Goal: Task Accomplishment & Management: Manage account settings

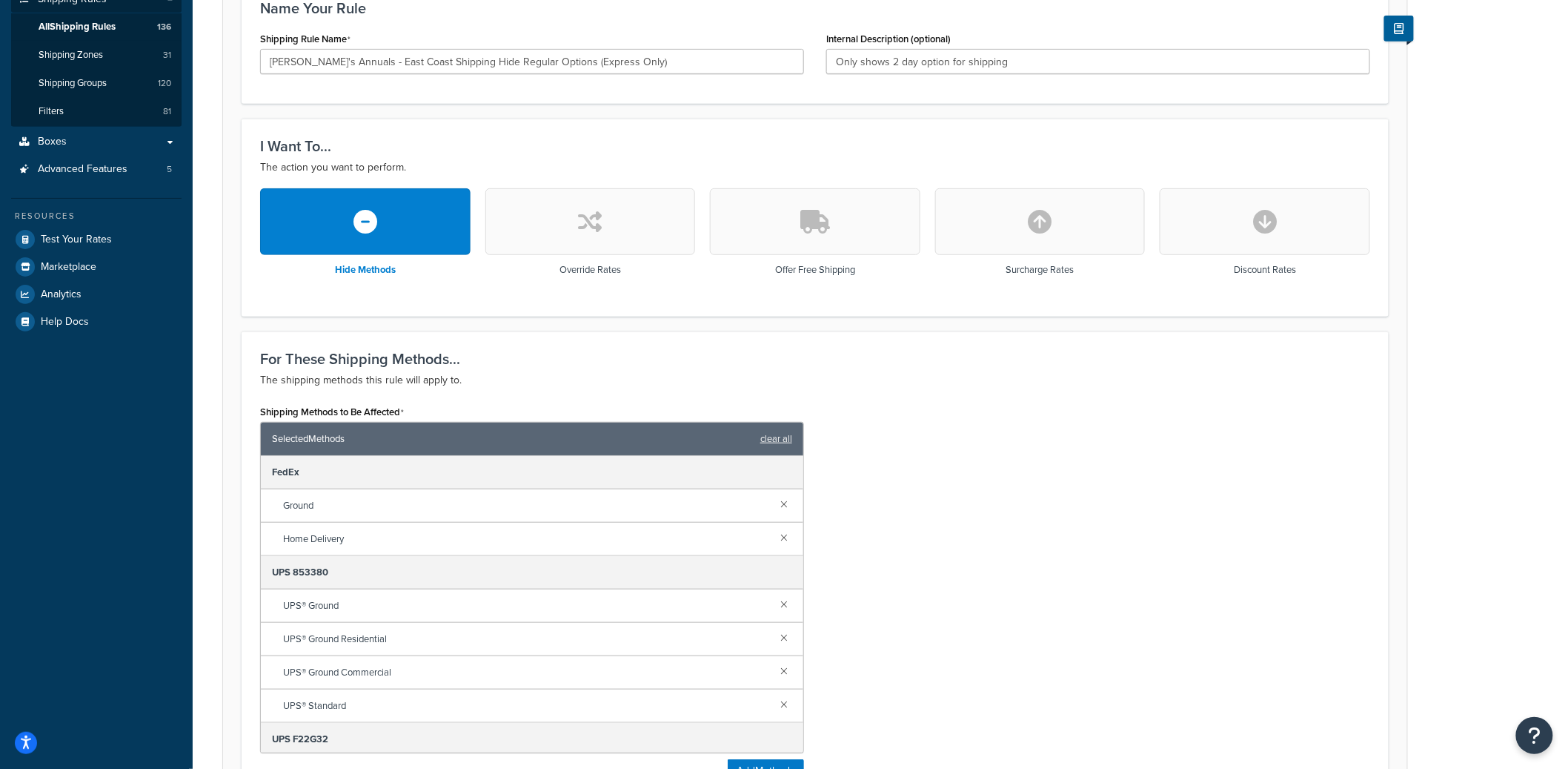
scroll to position [198, 0]
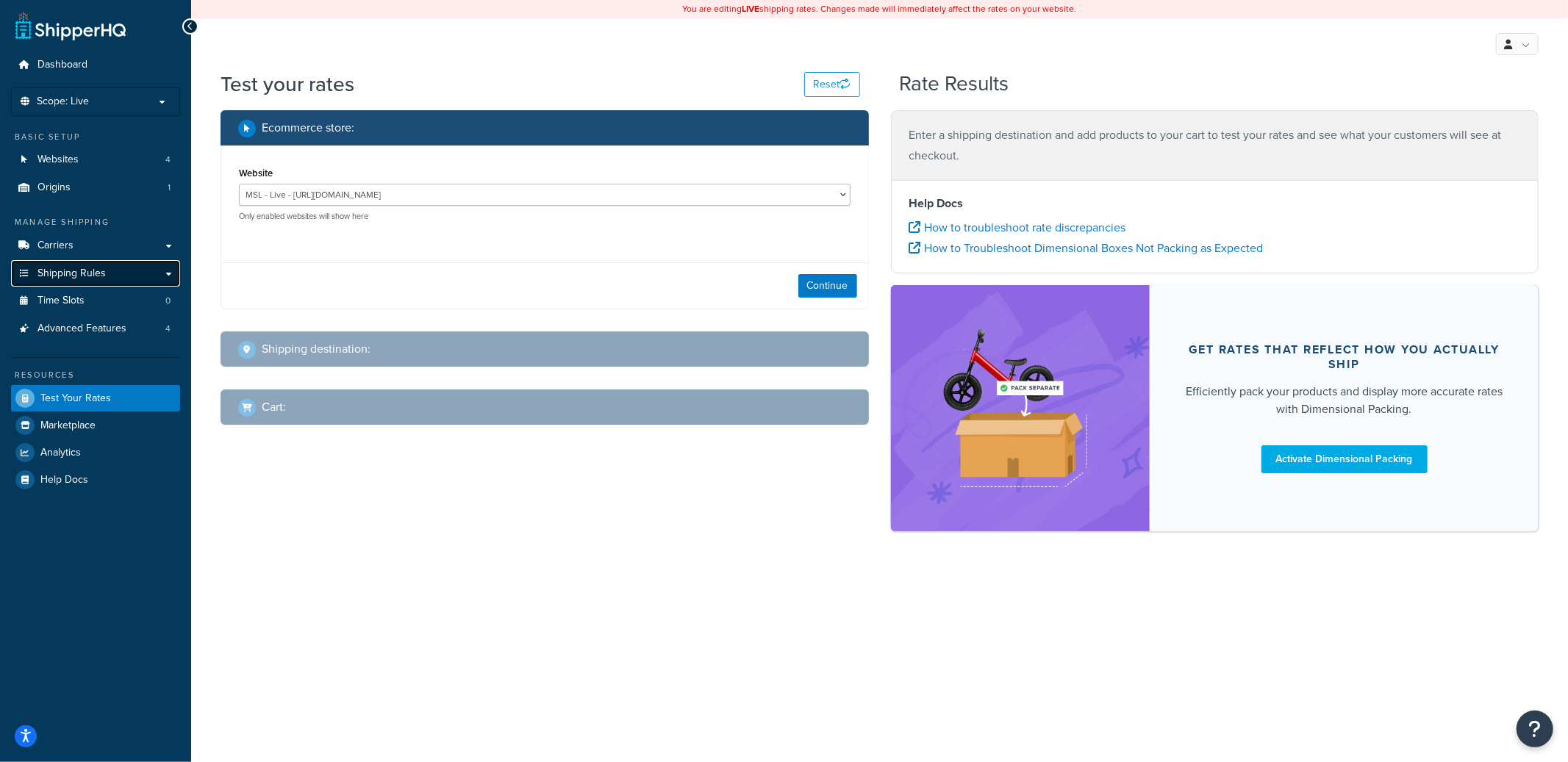
click at [109, 268] on link "Shipping Rules" at bounding box center [95, 274] width 169 height 28
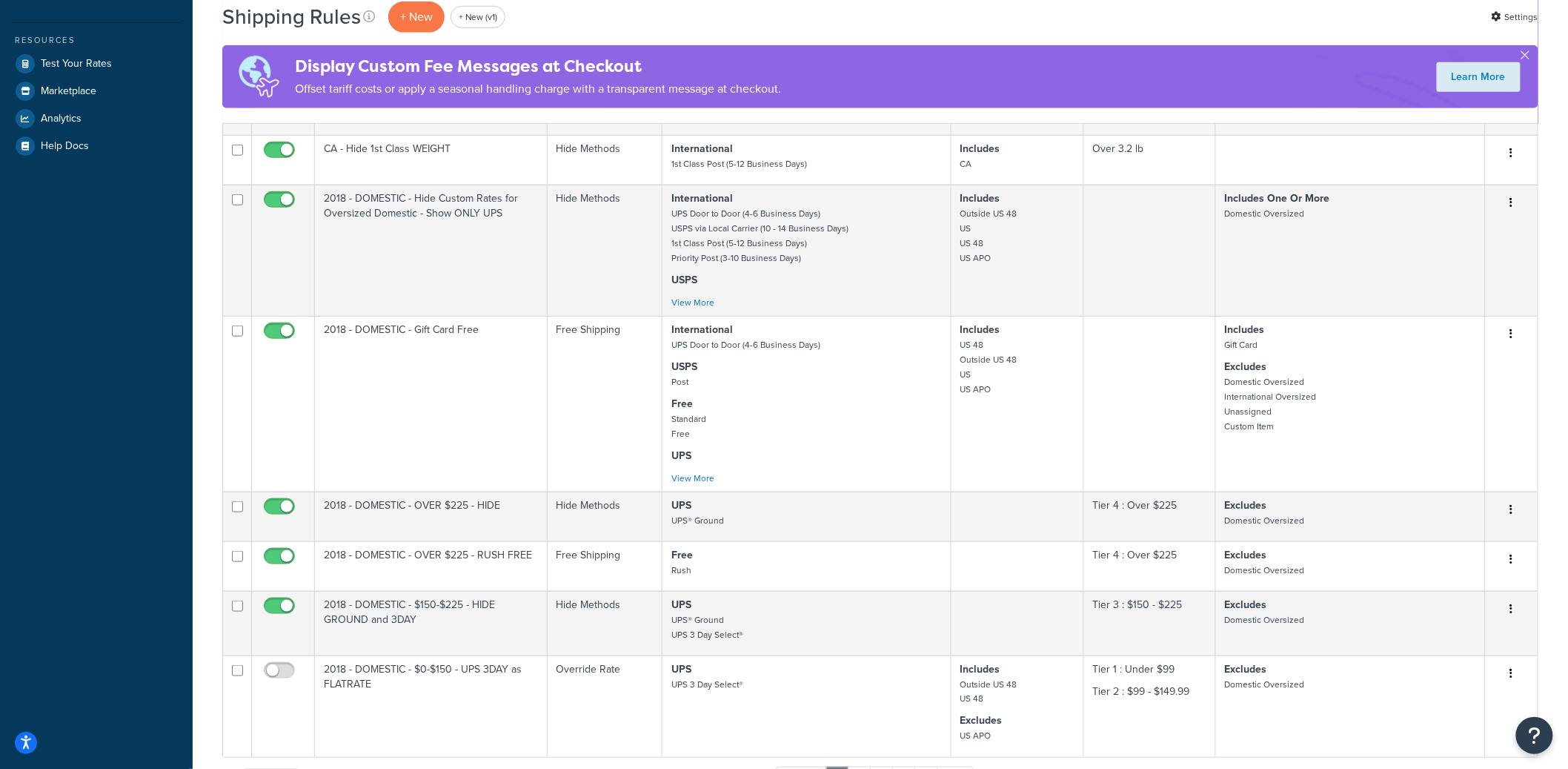
scroll to position [909, 0]
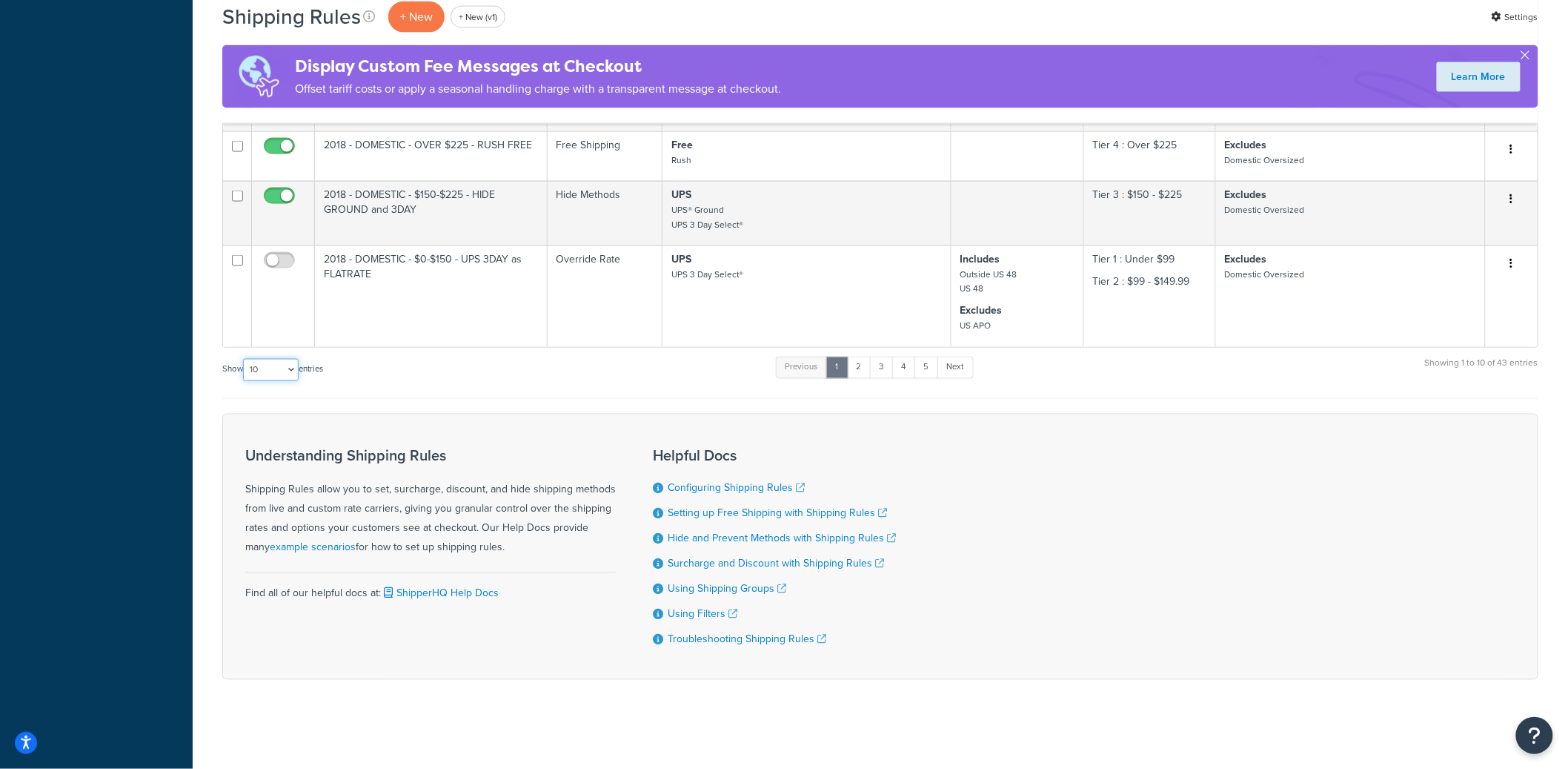
click at [283, 362] on select "10 15 25 50 100 1000" at bounding box center [271, 370] width 56 height 22
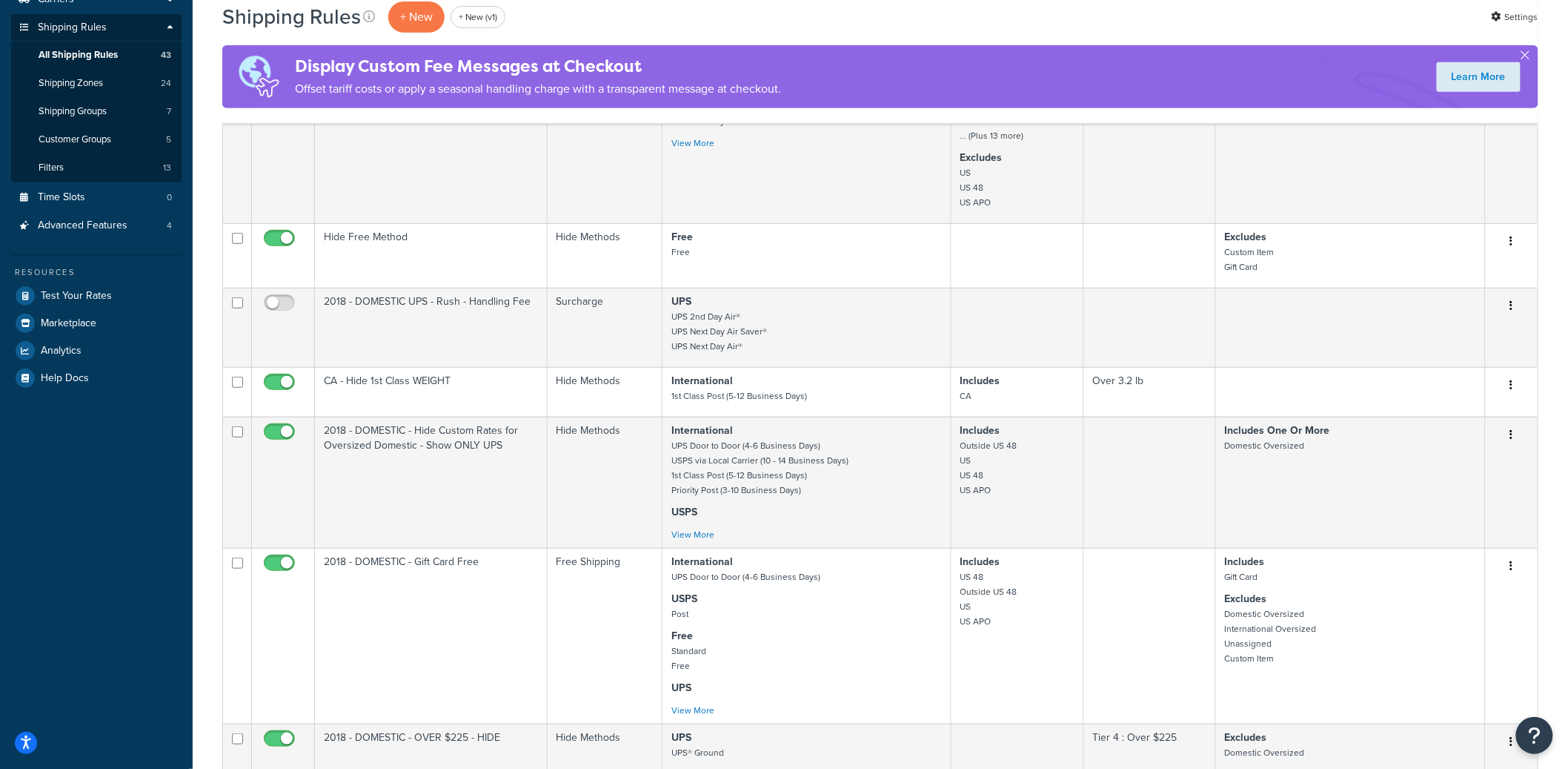
scroll to position [0, 0]
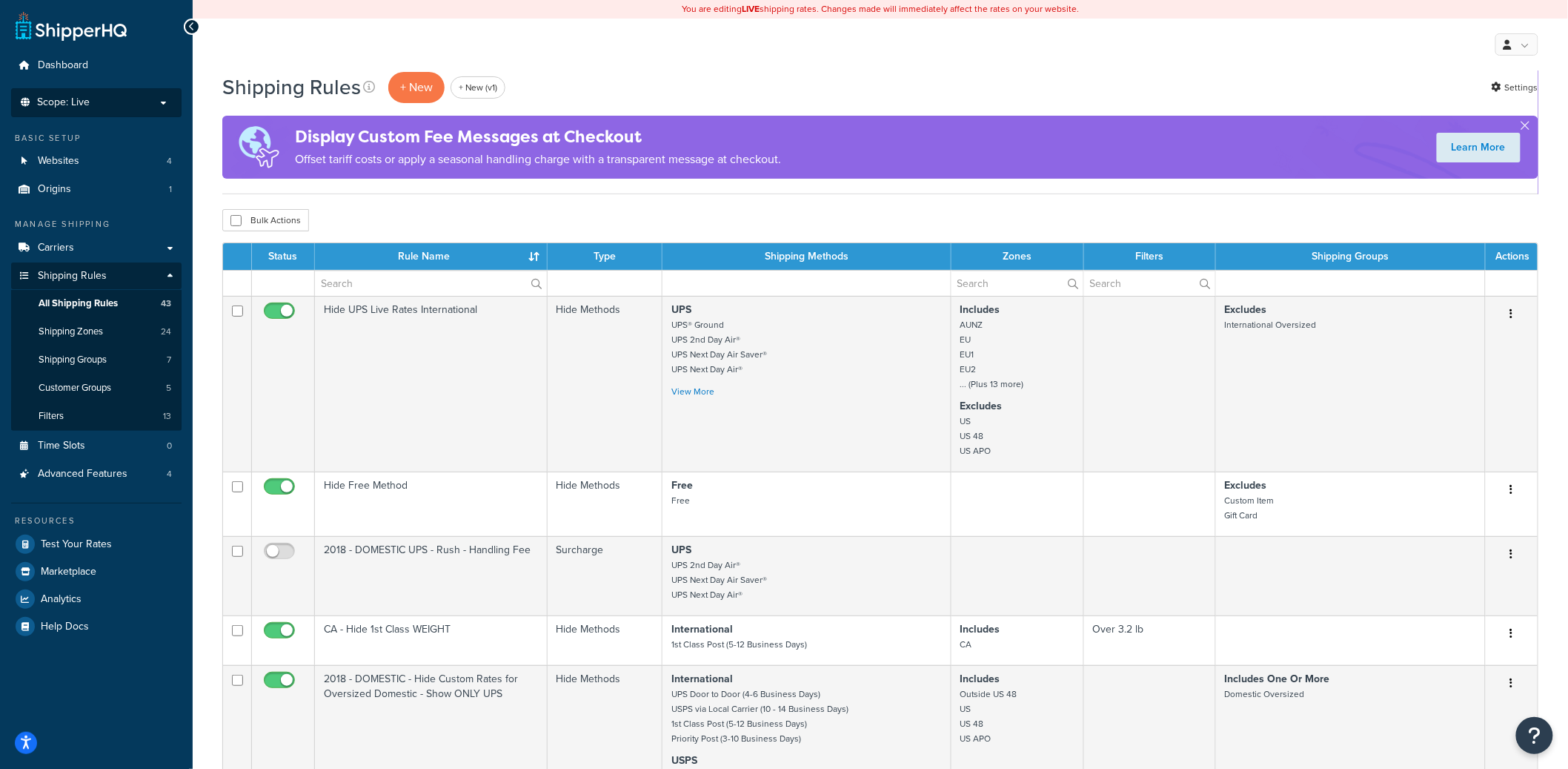
click at [110, 105] on p "Scope: Live" at bounding box center [96, 103] width 157 height 13
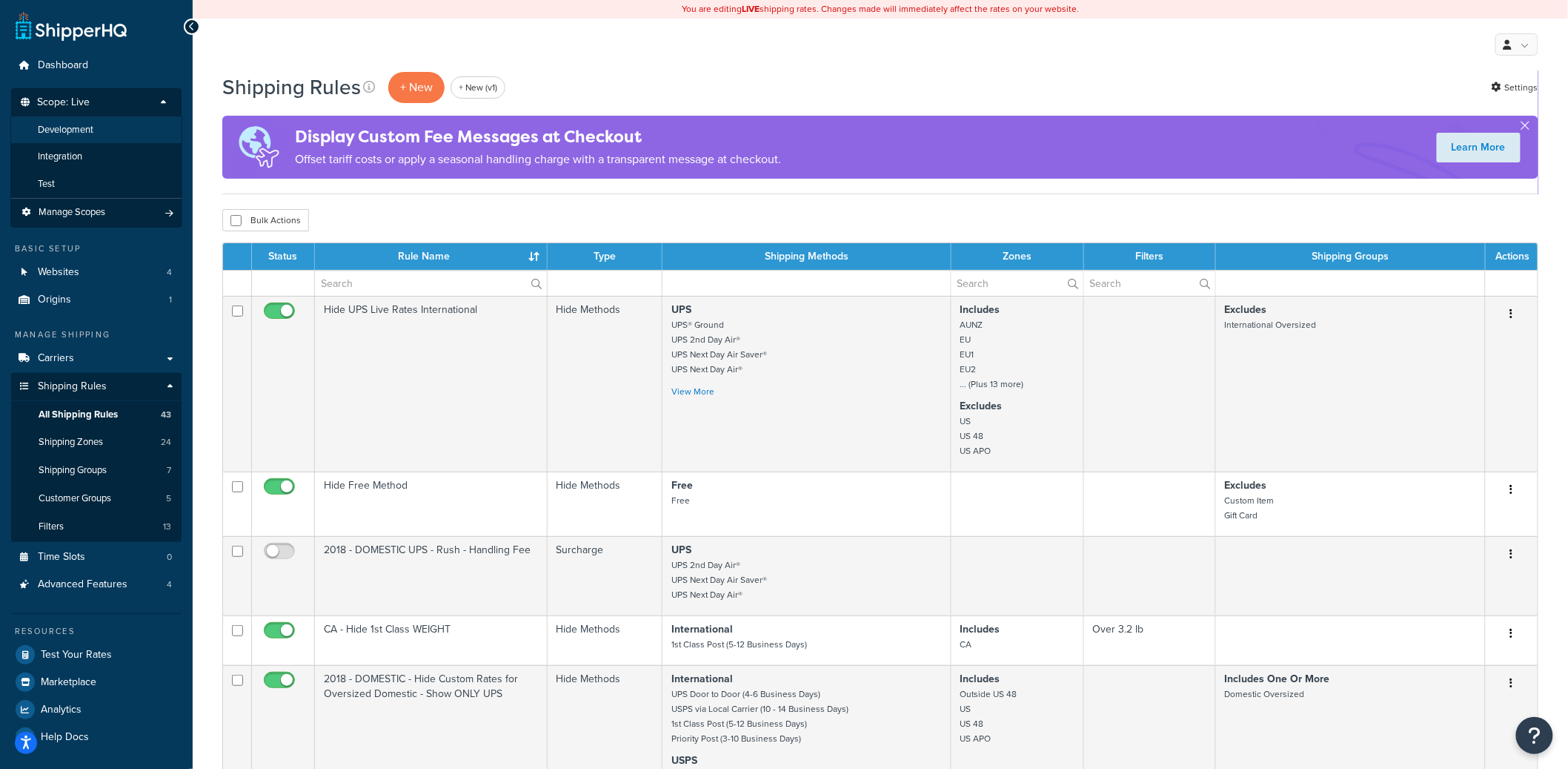
click at [101, 135] on li "Development" at bounding box center [96, 130] width 172 height 28
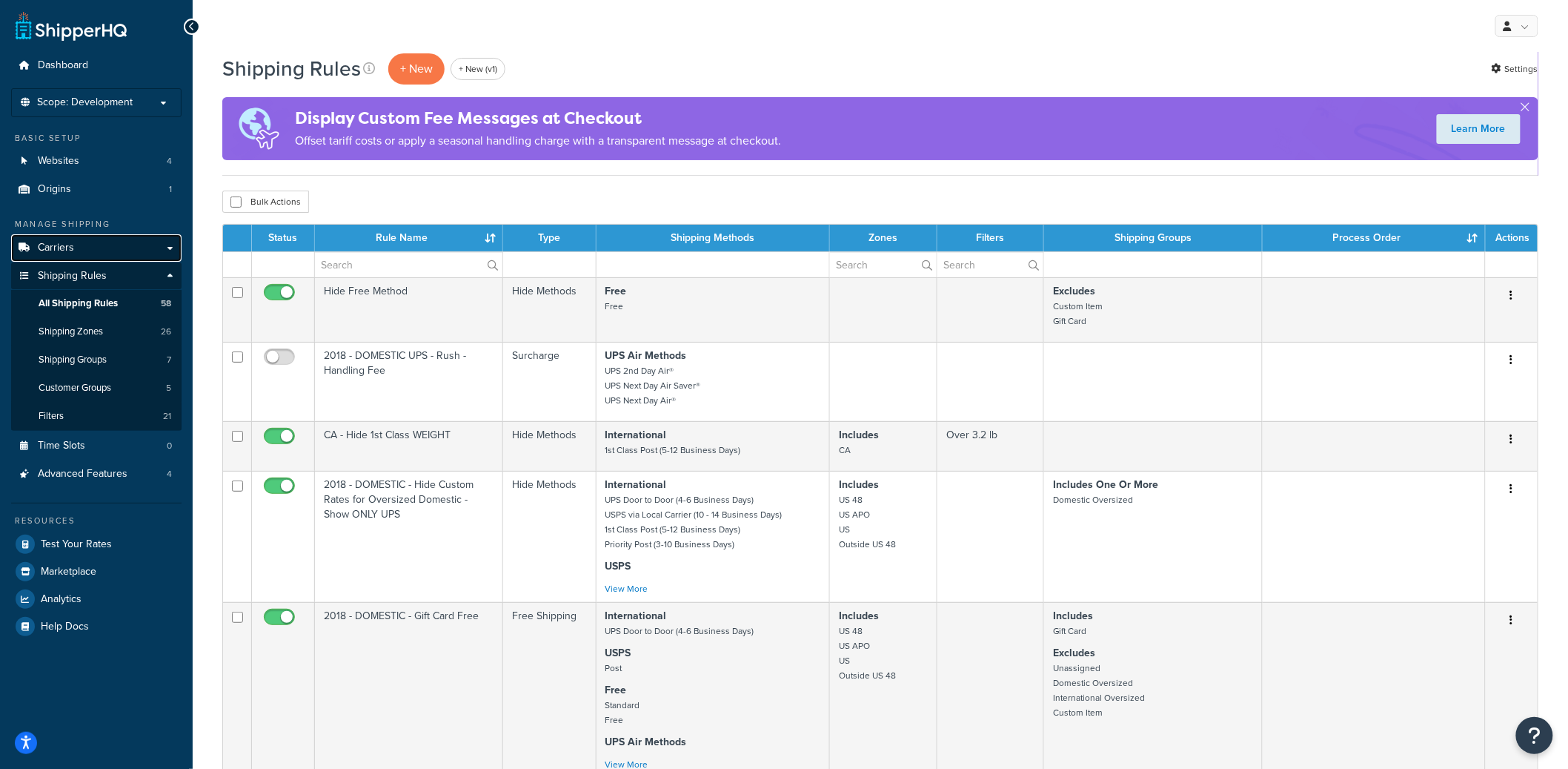
click at [132, 250] on link "Carriers" at bounding box center [96, 248] width 170 height 28
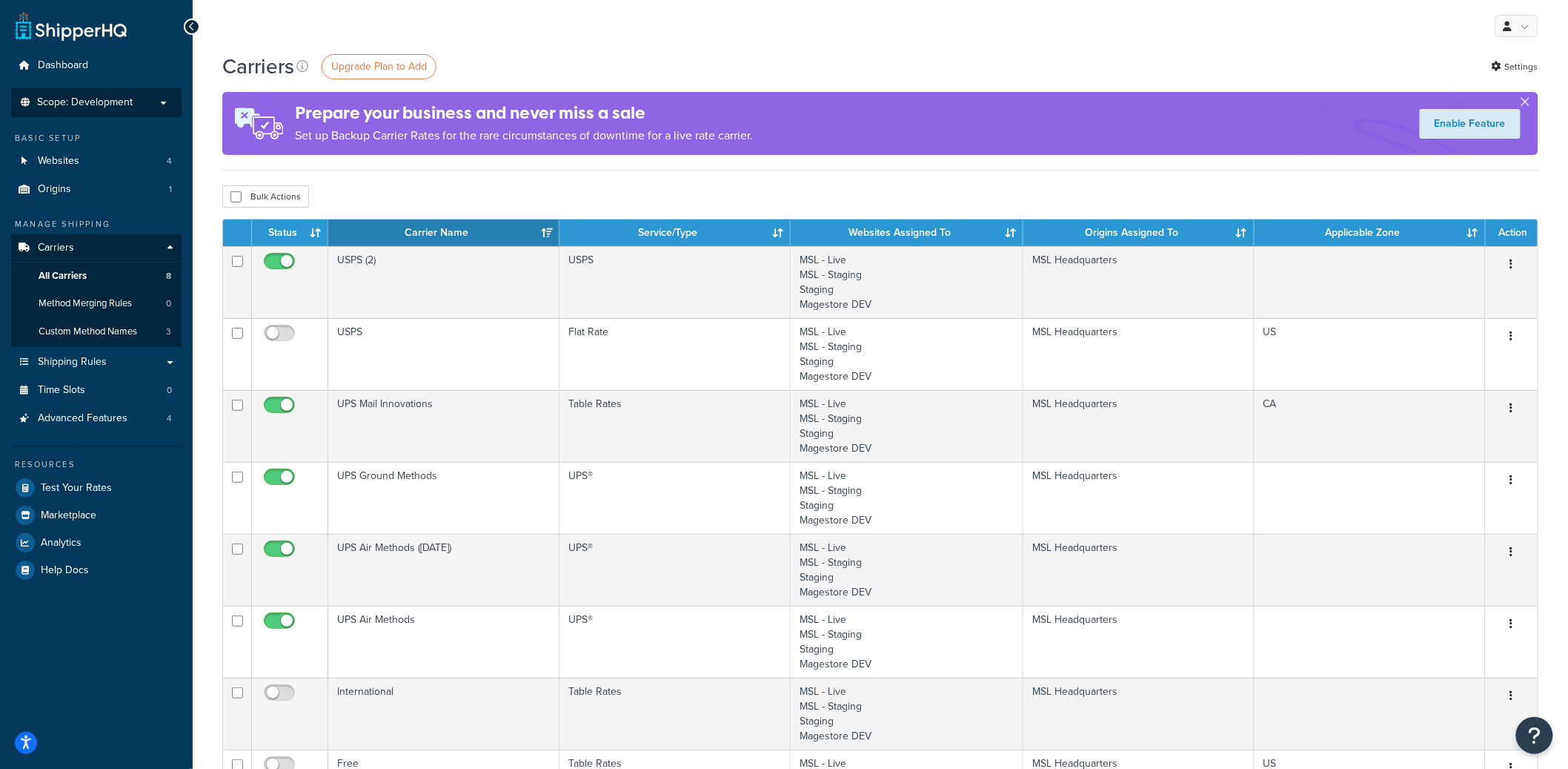
click at [120, 102] on span "Scope: Development" at bounding box center [84, 103] width 95 height 13
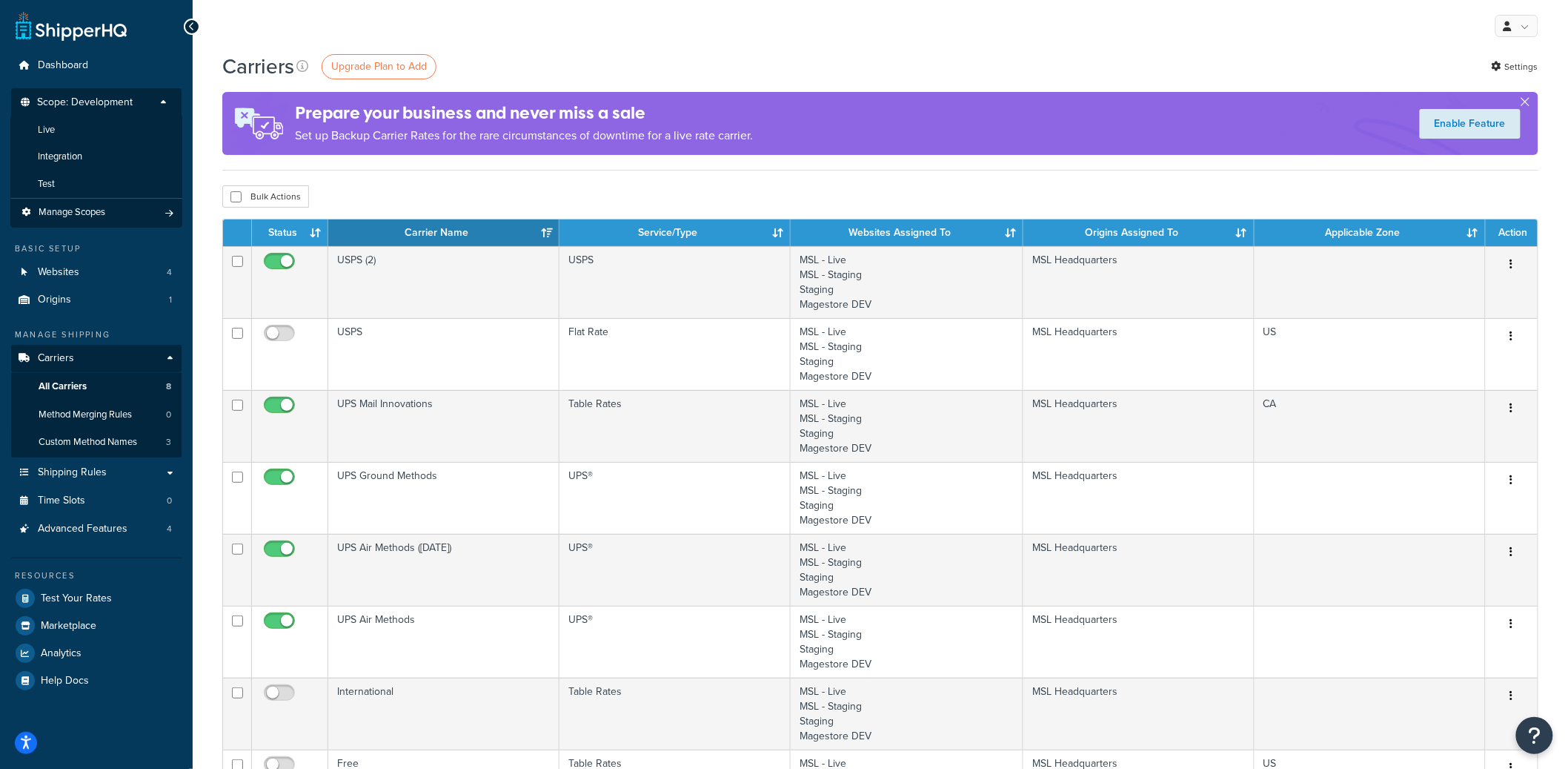
click at [106, 110] on p "Scope: Development" at bounding box center [96, 106] width 157 height 20
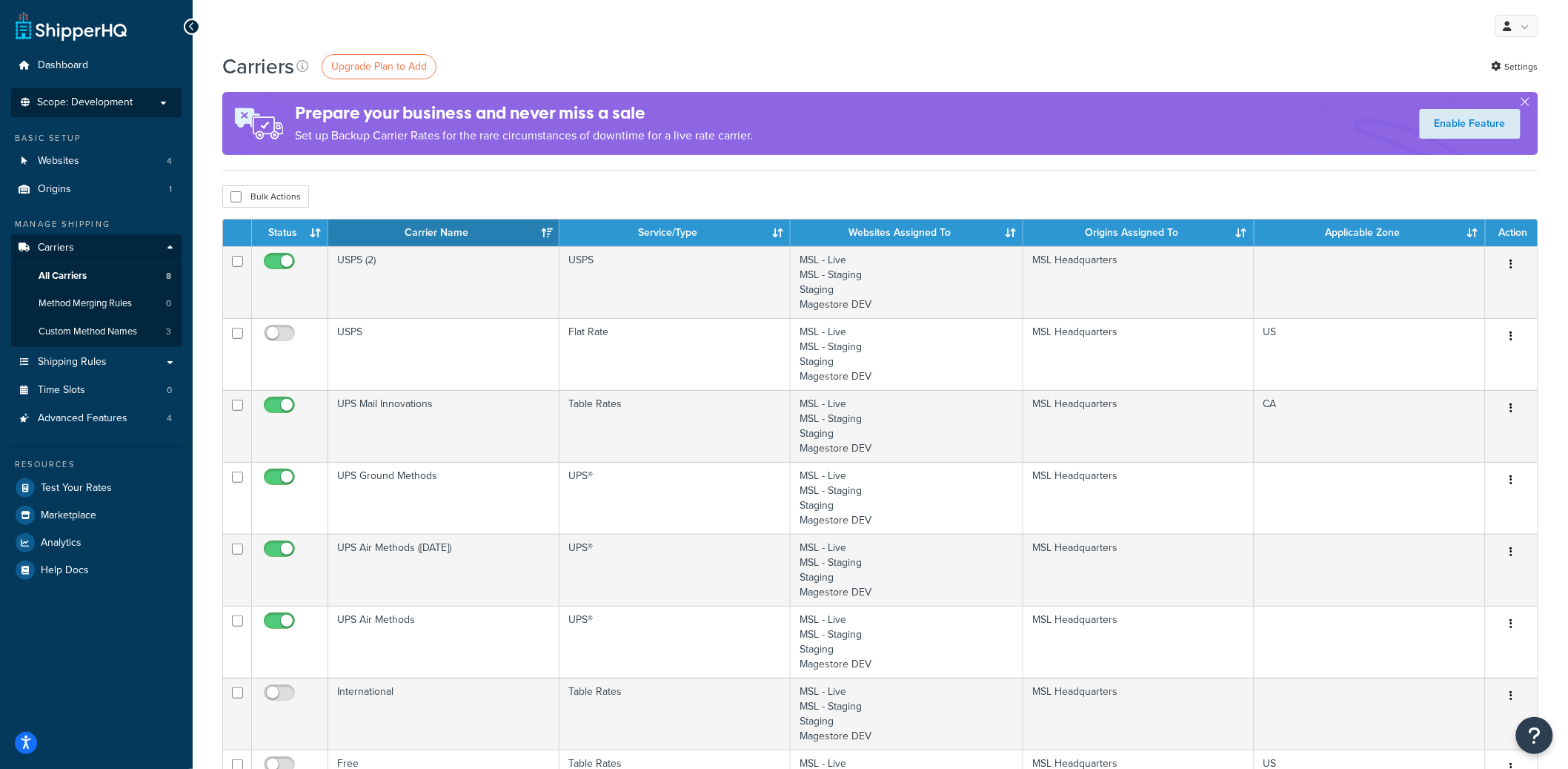
click at [116, 105] on span "Scope: Development" at bounding box center [84, 103] width 95 height 13
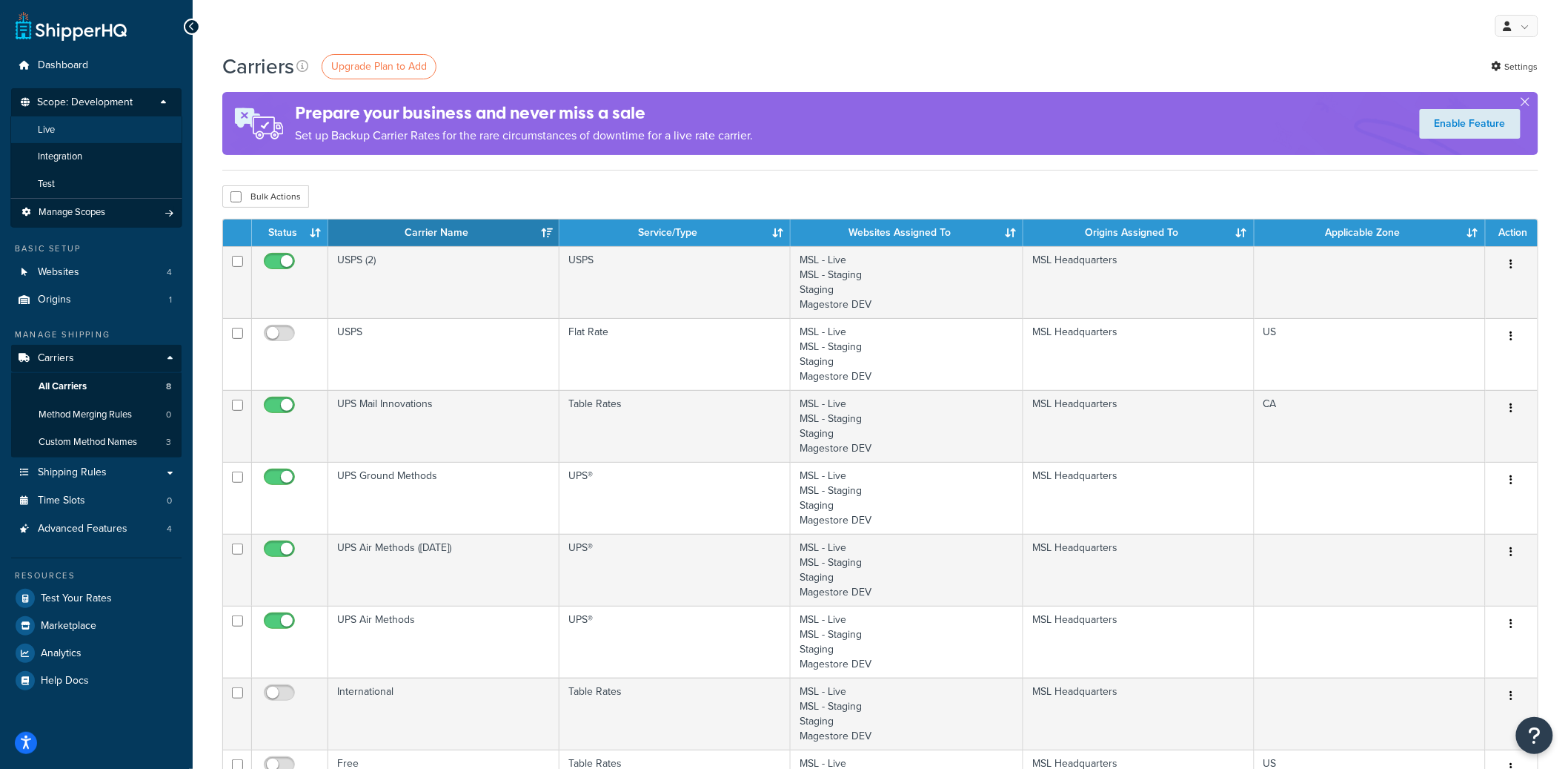
click at [96, 128] on li "Live" at bounding box center [96, 130] width 172 height 28
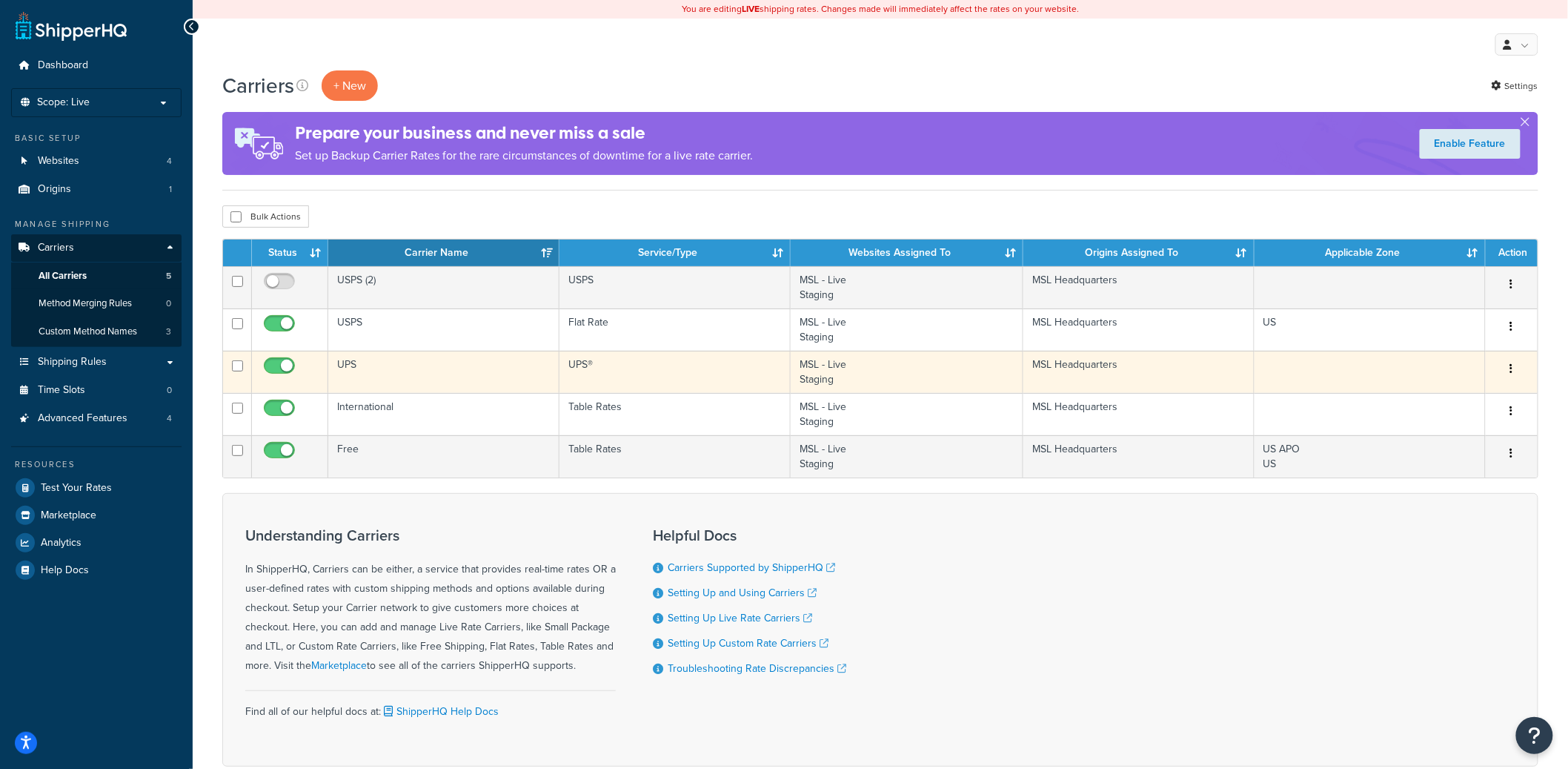
click at [404, 367] on td "UPS" at bounding box center [444, 372] width 231 height 43
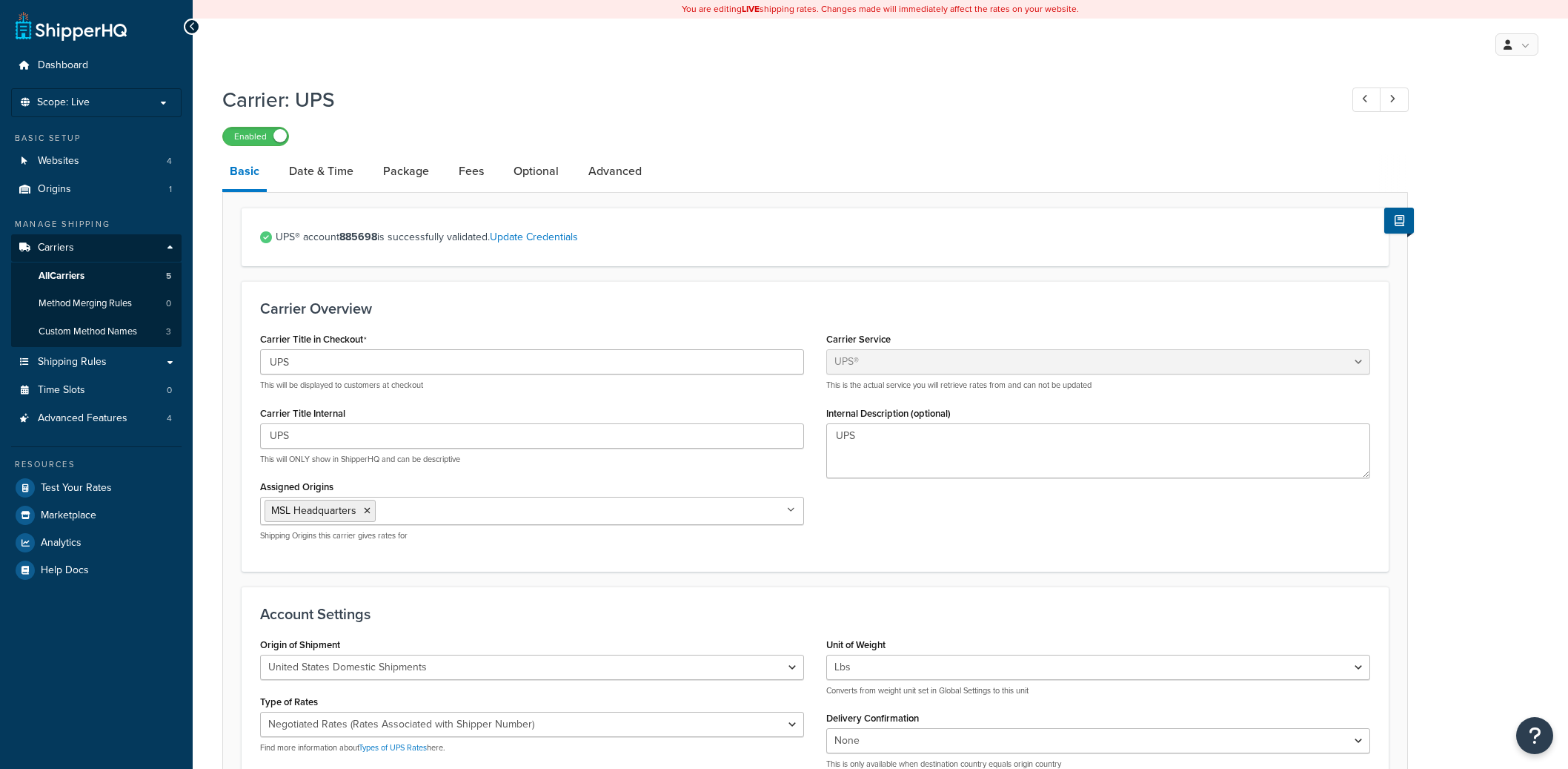
select select "ups"
click at [110, 261] on link "Carriers" at bounding box center [96, 248] width 170 height 28
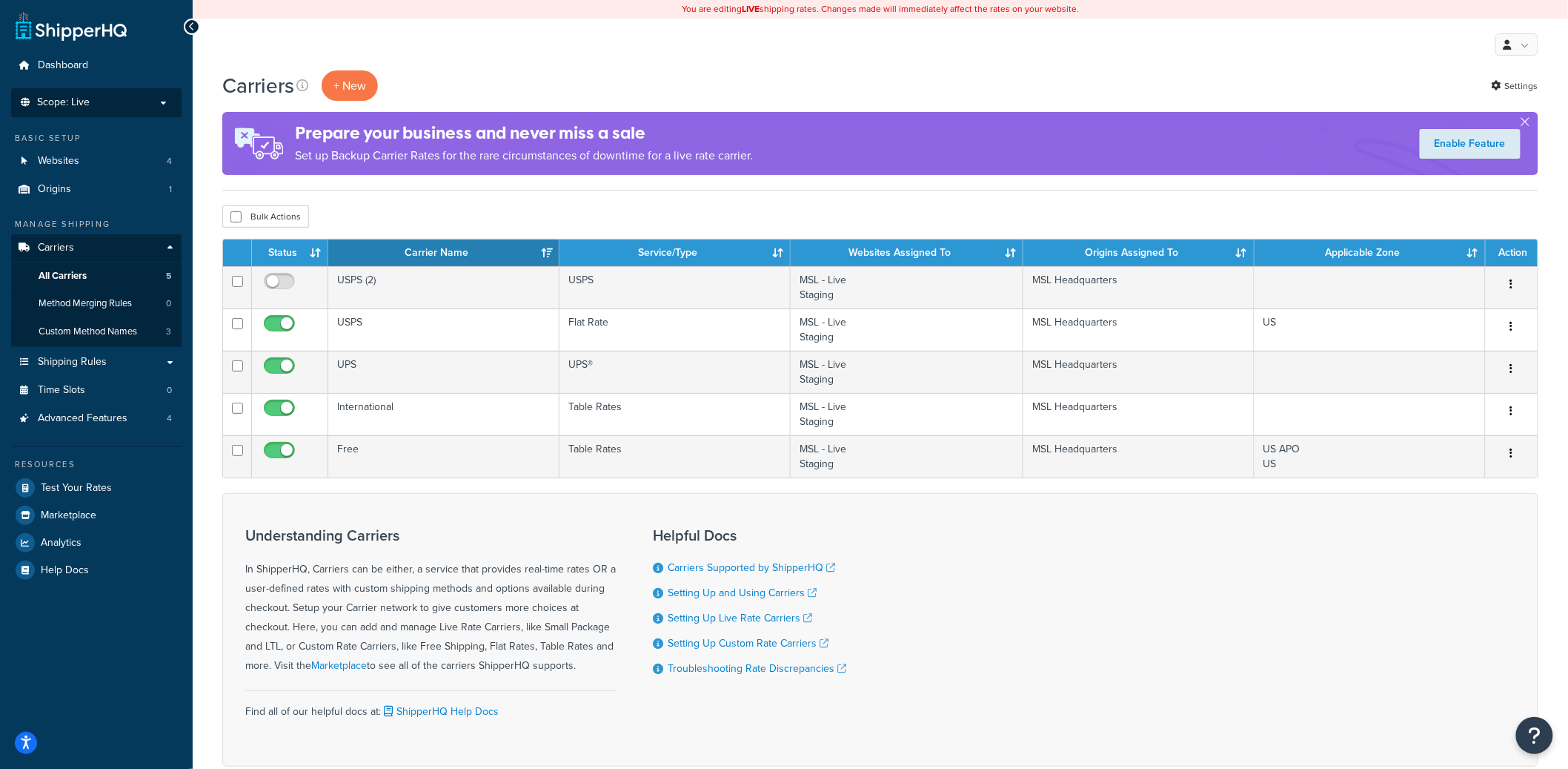
click at [176, 100] on li "Scope: Live Development Integration Test Manage Scopes" at bounding box center [96, 102] width 170 height 29
